Goal: Task Accomplishment & Management: Use online tool/utility

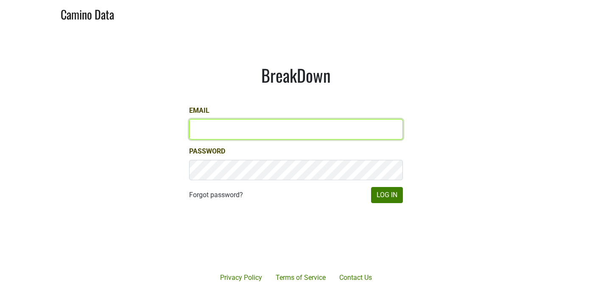
click at [245, 132] on input "Email" at bounding box center [296, 129] width 214 height 20
type input "sean@mommenpop.com"
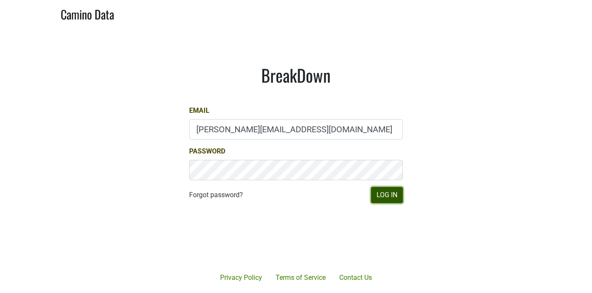
click at [386, 195] on button "Log In" at bounding box center [387, 195] width 32 height 16
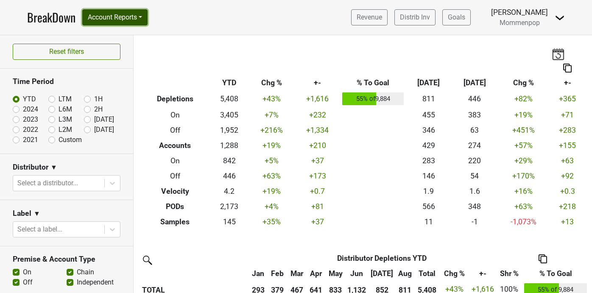
click at [141, 20] on button "Account Reports" at bounding box center [114, 17] width 65 height 16
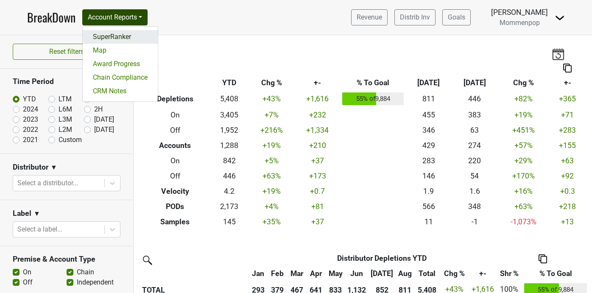
click at [134, 33] on link "SuperRanker" at bounding box center [120, 37] width 75 height 14
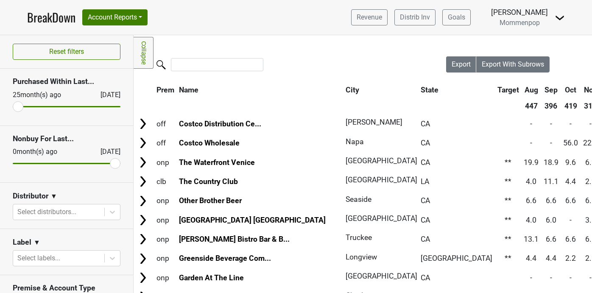
scroll to position [78, 0]
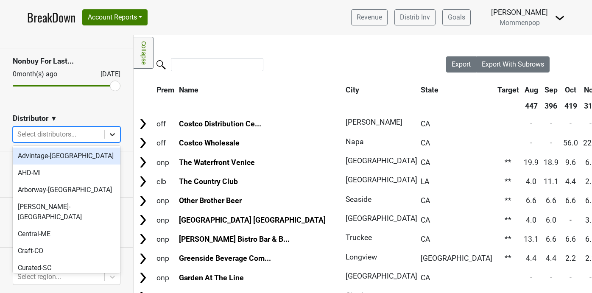
click at [114, 131] on icon at bounding box center [112, 134] width 8 height 8
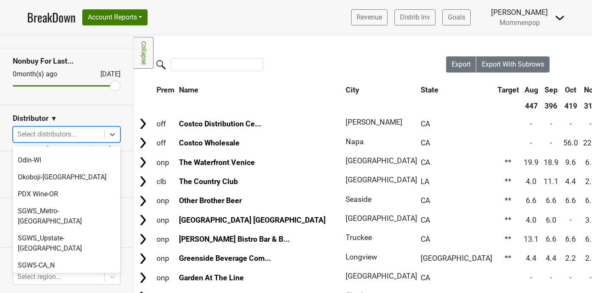
scroll to position [283, 0]
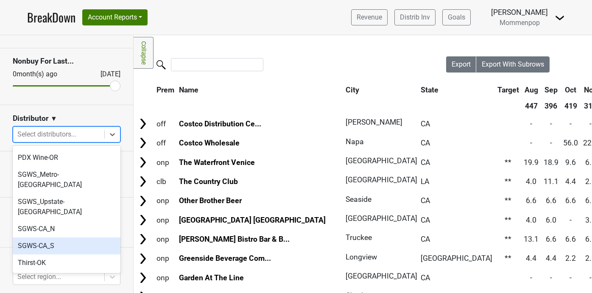
click at [88, 237] on div "SGWS-CA_S" at bounding box center [67, 245] width 108 height 17
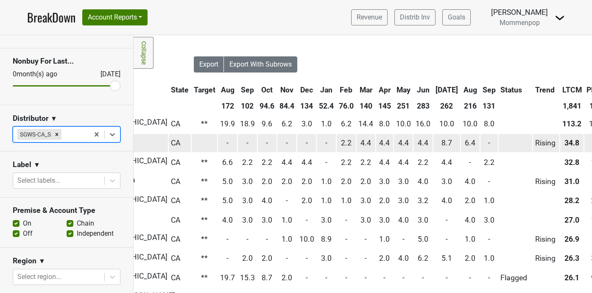
scroll to position [0, 255]
